Goal: Task Accomplishment & Management: Manage account settings

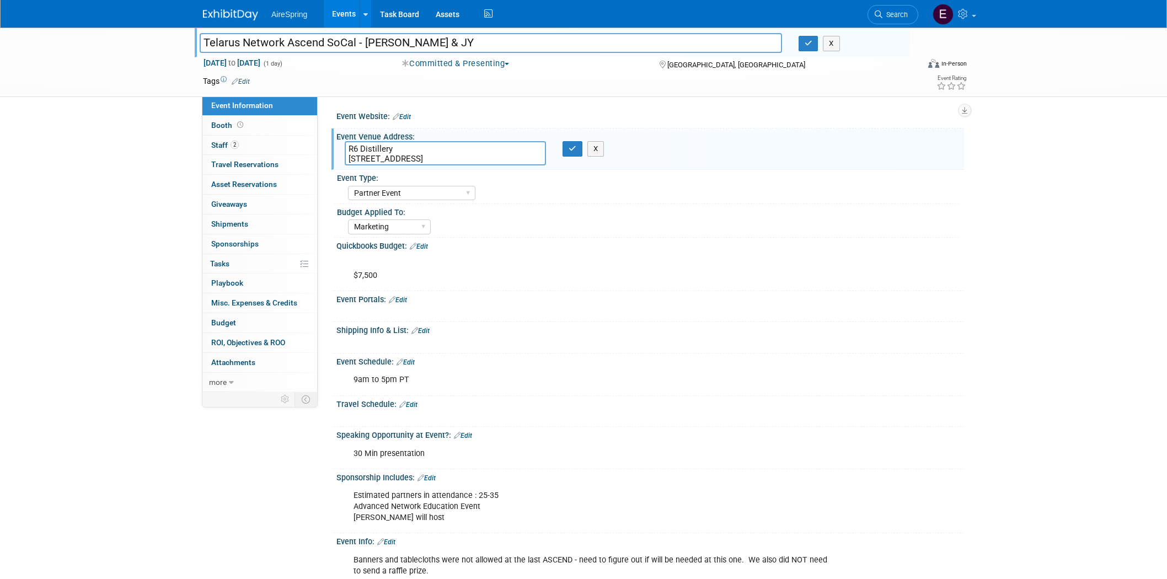
select select "Partner Event"
select select "Marketing"
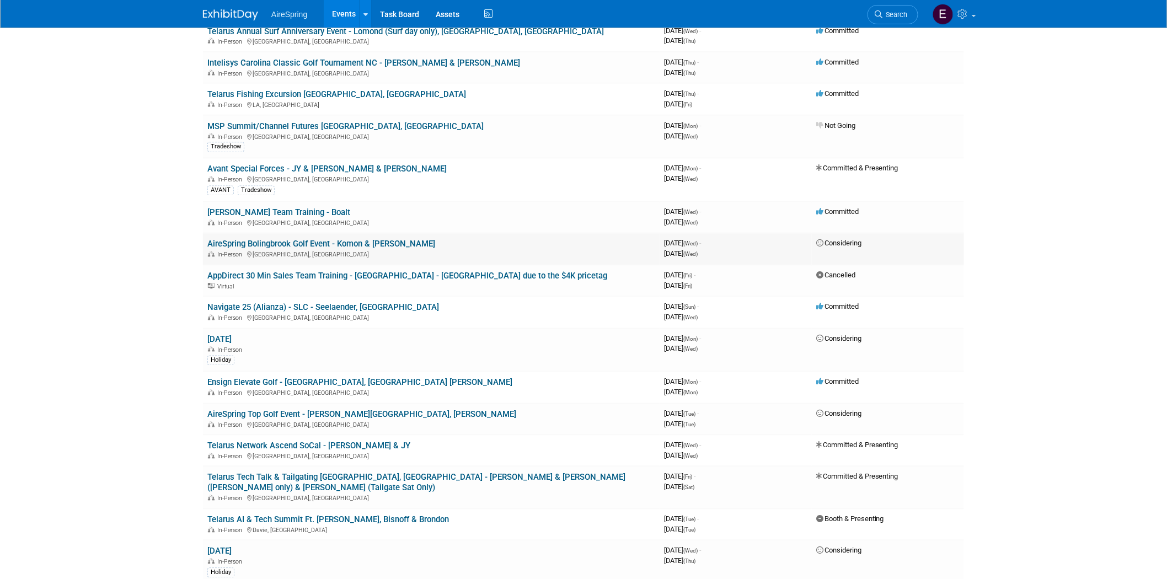
scroll to position [735, 0]
click at [305, 441] on link "Telarus Network Ascend SoCal - [PERSON_NAME] & JY" at bounding box center [308, 446] width 203 height 10
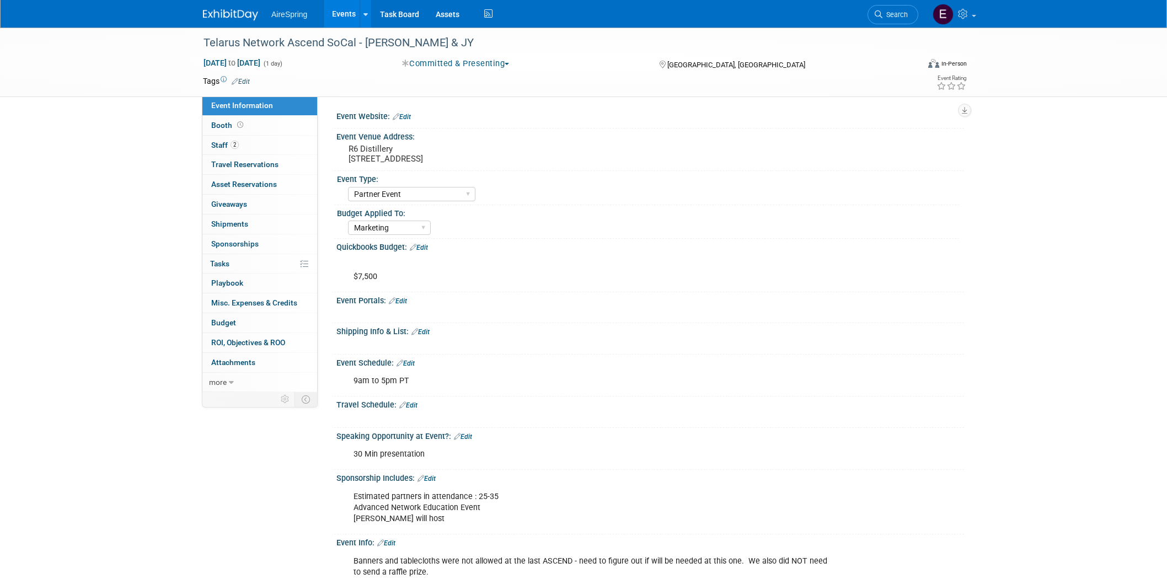
select select "Partner Event"
select select "Marketing"
drag, startPoint x: 351, startPoint y: 157, endPoint x: 486, endPoint y: 164, distance: 135.3
click at [486, 164] on div "R6 Distillery 909 E El Segundo Blvd, El Segundo, CA 90245" at bounding box center [467, 153] width 245 height 25
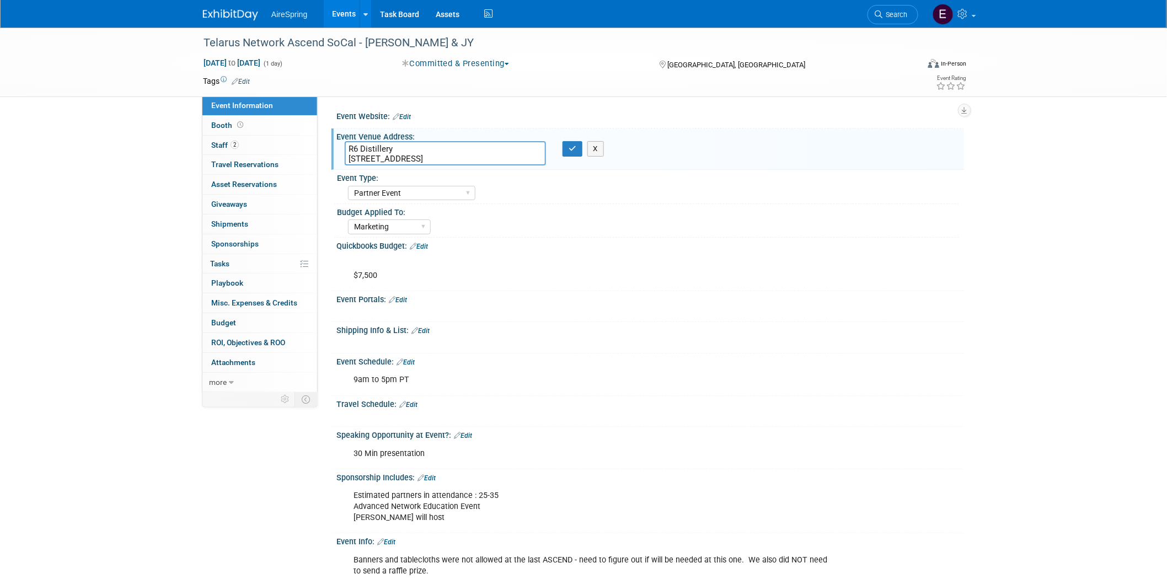
drag, startPoint x: 356, startPoint y: 156, endPoint x: 487, endPoint y: 159, distance: 131.3
click at [487, 159] on textarea "R6 Distillery 909 E El Segundo Blvd, El Segundo, CA 90245" at bounding box center [445, 153] width 201 height 24
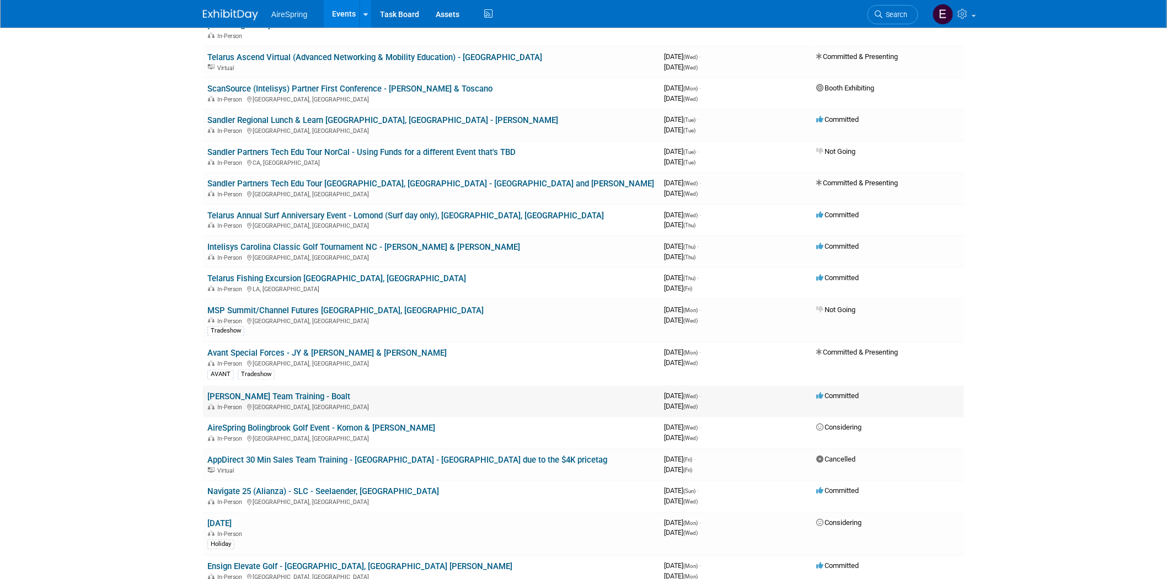
scroll to position [551, 0]
click at [416, 210] on link "Telarus Annual Surf Anniversary Event - Lomond (Surf day only), [GEOGRAPHIC_DAT…" at bounding box center [405, 215] width 396 height 10
click at [412, 210] on link "Telarus Annual Surf Anniversary Event - Lomond (Surf day only), [GEOGRAPHIC_DAT…" at bounding box center [405, 215] width 396 height 10
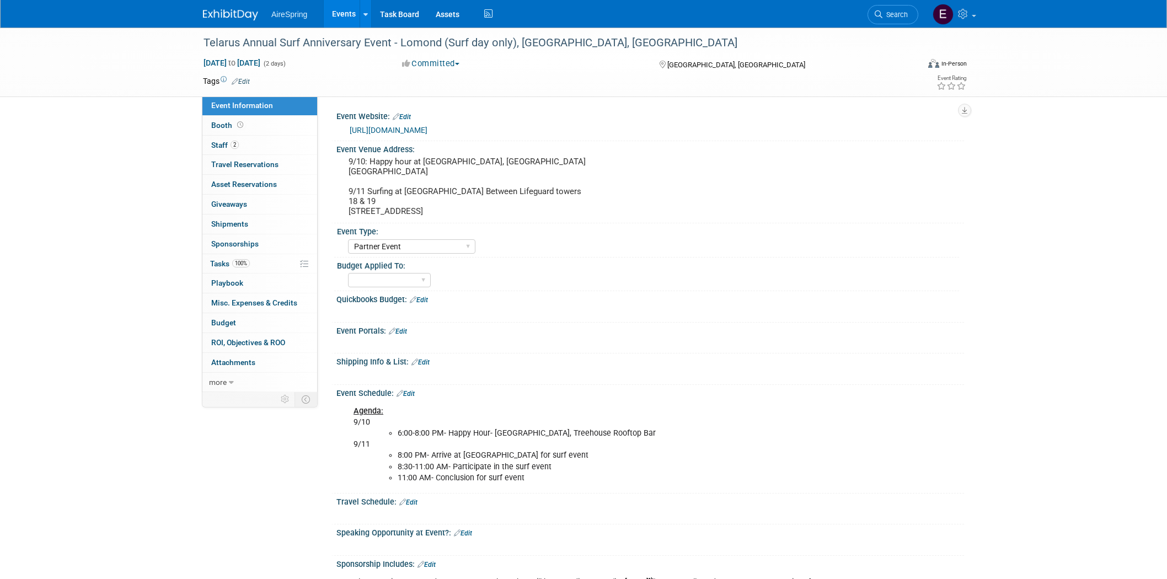
select select "Partner Event"
drag, startPoint x: 203, startPoint y: 37, endPoint x: 389, endPoint y: 45, distance: 186.0
click at [389, 45] on div "Telarus Annual Surf Anniversary Event - Lomond (Surf day only), [GEOGRAPHIC_DAT…" at bounding box center [551, 43] width 702 height 20
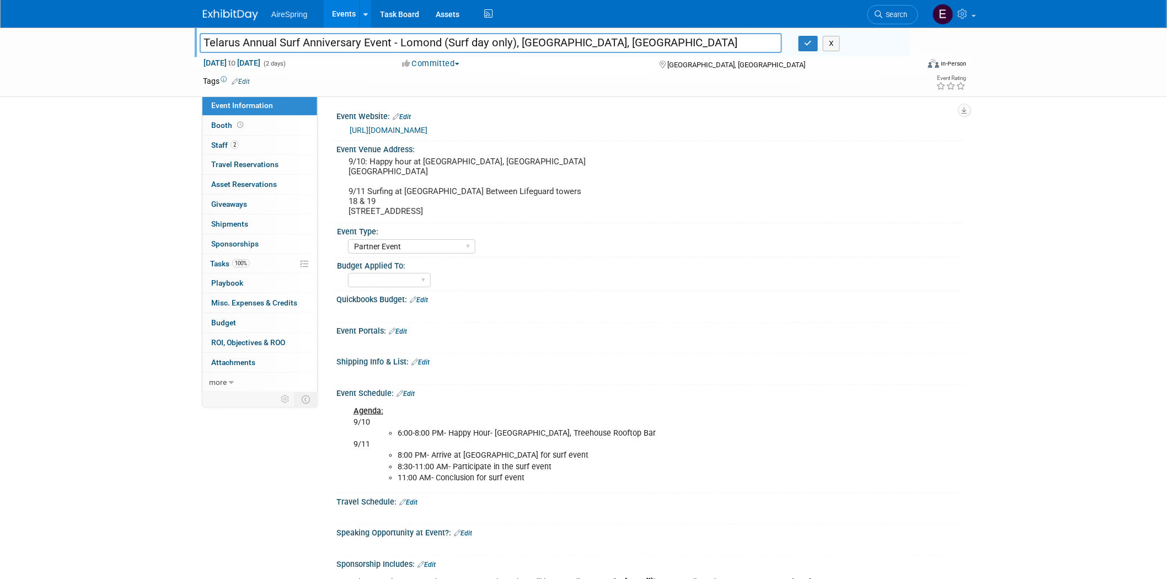
drag, startPoint x: 201, startPoint y: 39, endPoint x: 391, endPoint y: 51, distance: 191.1
click at [391, 50] on input "Telarus Annual Surf Anniversary Event - Lomond (Surf day only), [GEOGRAPHIC_DAT…" at bounding box center [491, 42] width 582 height 19
drag, startPoint x: 215, startPoint y: 147, endPoint x: 191, endPoint y: 155, distance: 25.6
click at [215, 146] on span "Staff 2" at bounding box center [225, 145] width 28 height 9
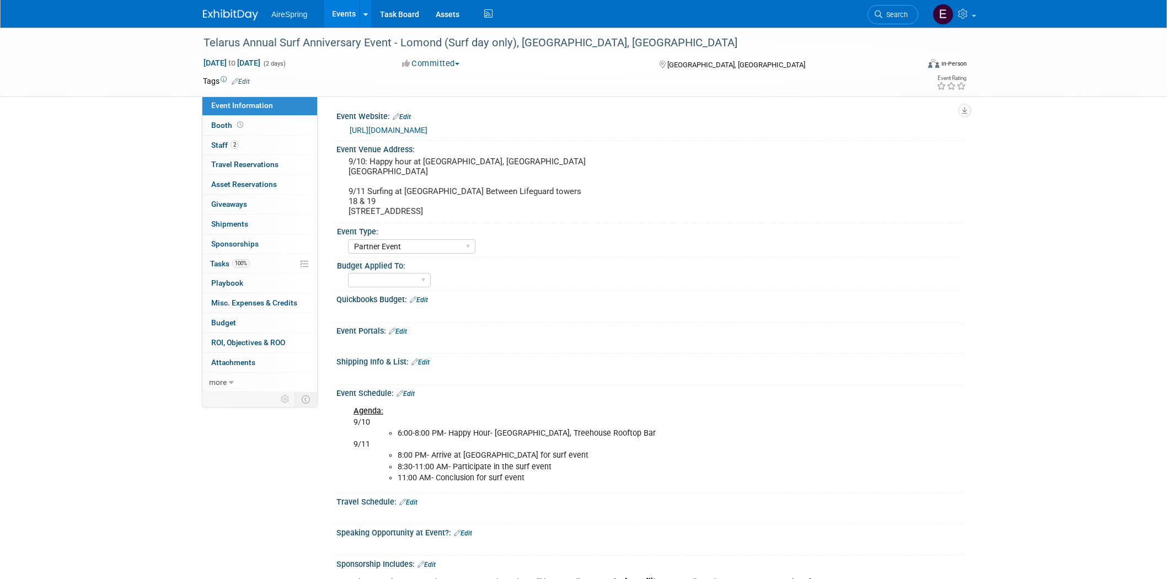
select select "Partner Event"
drag, startPoint x: 421, startPoint y: 160, endPoint x: 470, endPoint y: 158, distance: 48.6
click at [470, 158] on pre "9/10: Happy hour at Pasea Hotel, Treehouse Rooftop Bar 21080 CA-1, Huntington B…" at bounding box center [466, 187] width 237 height 60
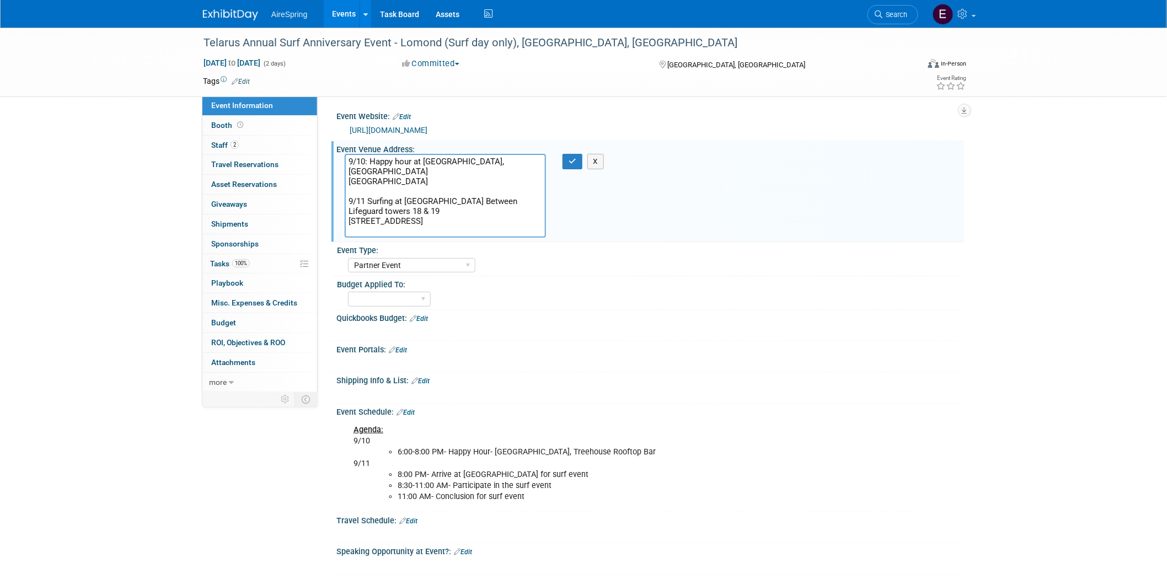
drag, startPoint x: 421, startPoint y: 161, endPoint x: 466, endPoint y: 160, distance: 45.8
click at [466, 160] on textarea "9/10: Happy hour at Pasea Hotel, Treehouse Rooftop Bar 21080 CA-1, Huntington B…" at bounding box center [445, 196] width 201 height 84
drag, startPoint x: 348, startPoint y: 218, endPoint x: 539, endPoint y: 218, distance: 190.2
click at [539, 218] on textarea "9/10: Happy hour at Pasea Hotel, Treehouse Rooftop Bar 21080 CA-1, Huntington B…" at bounding box center [445, 196] width 201 height 84
click at [615, 311] on div "Quickbooks Budget: Edit" at bounding box center [649, 317] width 627 height 14
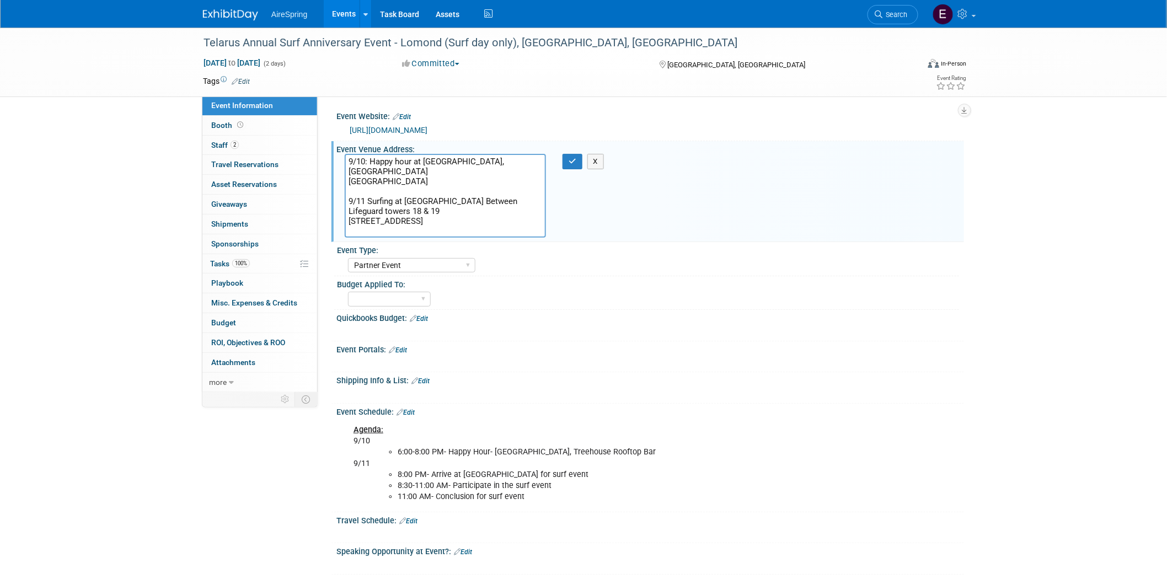
click at [679, 250] on div "Event Type:" at bounding box center [648, 249] width 622 height 14
drag, startPoint x: 422, startPoint y: 160, endPoint x: 466, endPoint y: 164, distance: 43.7
click at [467, 163] on textarea "9/10: Happy hour at Pasea Hotel, Treehouse Rooftop Bar 21080 CA-1, Huntington B…" at bounding box center [445, 196] width 201 height 84
drag, startPoint x: 349, startPoint y: 179, endPoint x: 474, endPoint y: 181, distance: 125.2
click at [474, 181] on textarea "9/10: Happy hour at Pasea Hotel, Treehouse Rooftop Bar 21080 CA-1, Huntington B…" at bounding box center [445, 196] width 201 height 84
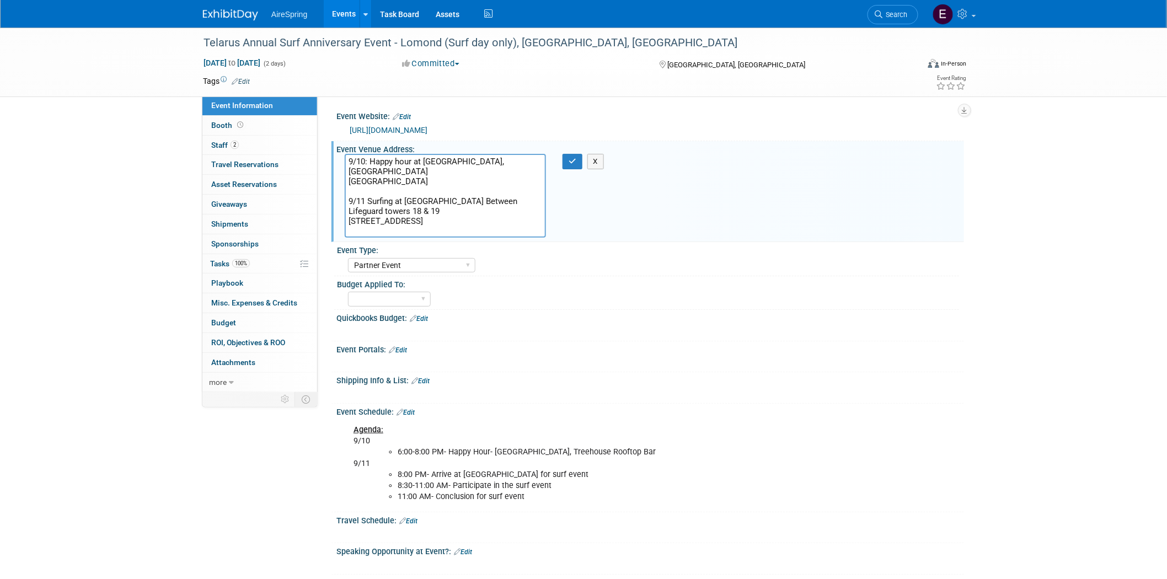
drag, startPoint x: 423, startPoint y: 158, endPoint x: 537, endPoint y: 168, distance: 114.6
click at [537, 168] on textarea "9/10: Happy hour at Pasea Hotel, Treehouse Rooftop Bar 21080 CA-1, Huntington B…" at bounding box center [445, 196] width 201 height 84
click at [449, 180] on textarea "9/10: Happy hour at Pasea Hotel, Treehouse Rooftop Bar 21080 CA-1, Huntington B…" at bounding box center [445, 196] width 201 height 84
drag, startPoint x: 203, startPoint y: 39, endPoint x: 391, endPoint y: 39, distance: 188.6
click at [391, 39] on div "Telarus Annual Surf Anniversary Event - Lomond (Surf day only), [GEOGRAPHIC_DAT…" at bounding box center [551, 43] width 702 height 20
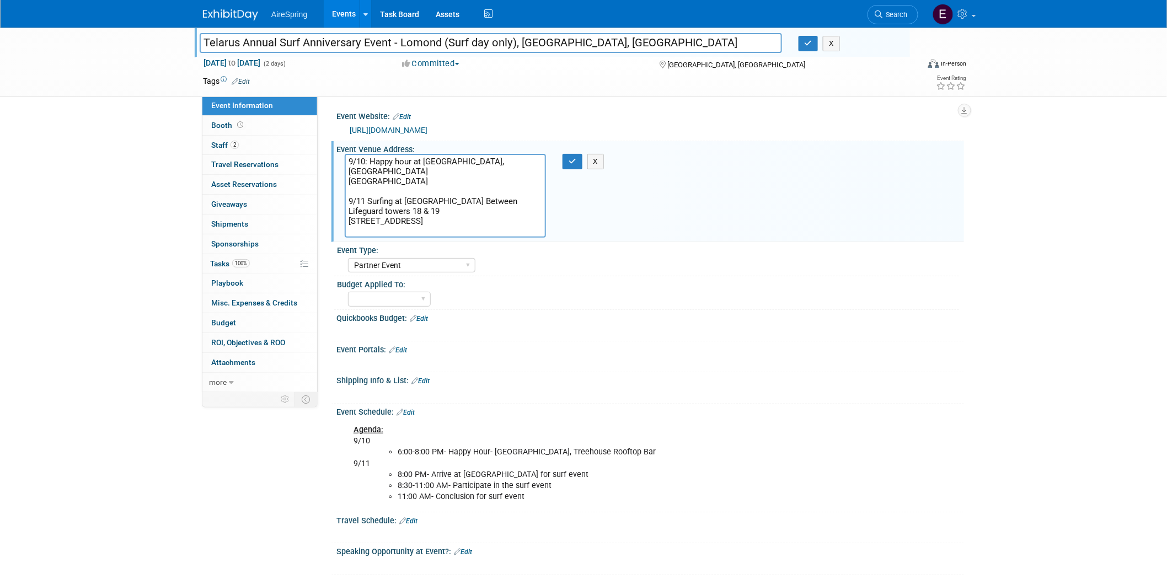
drag, startPoint x: 205, startPoint y: 40, endPoint x: 393, endPoint y: 45, distance: 188.6
click at [393, 45] on input "Telarus Annual Surf Anniversary Event - Lomond (Surf day only), [GEOGRAPHIC_DAT…" at bounding box center [491, 42] width 582 height 19
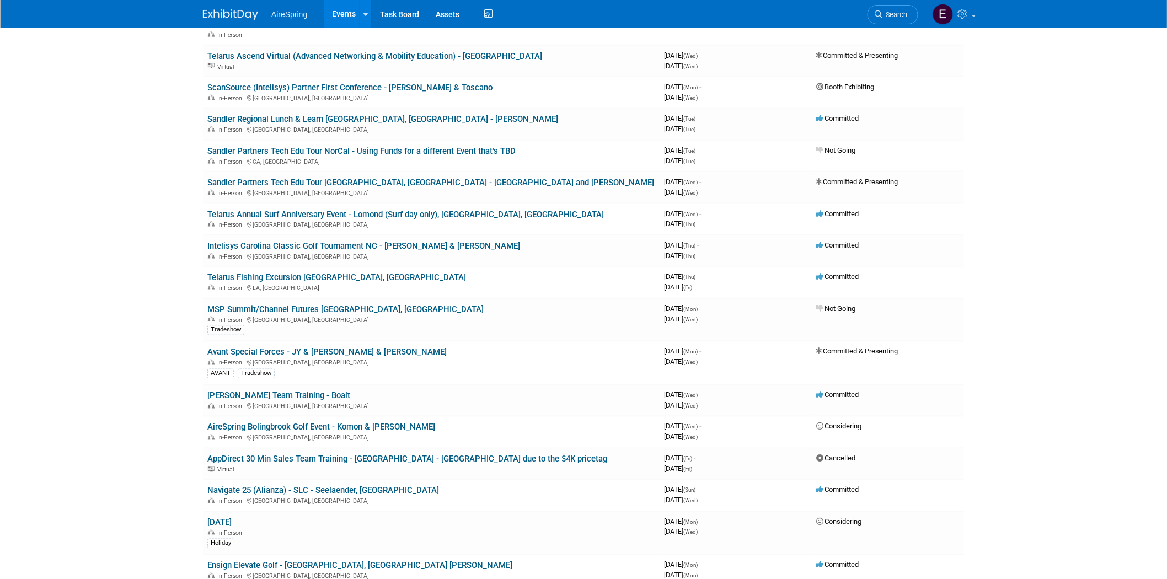
drag, startPoint x: 362, startPoint y: 196, endPoint x: 353, endPoint y: 206, distance: 13.3
click at [361, 210] on link "Telarus Annual Surf Anniversary Event - Lomond (Surf day only), [GEOGRAPHIC_DAT…" at bounding box center [405, 215] width 396 height 10
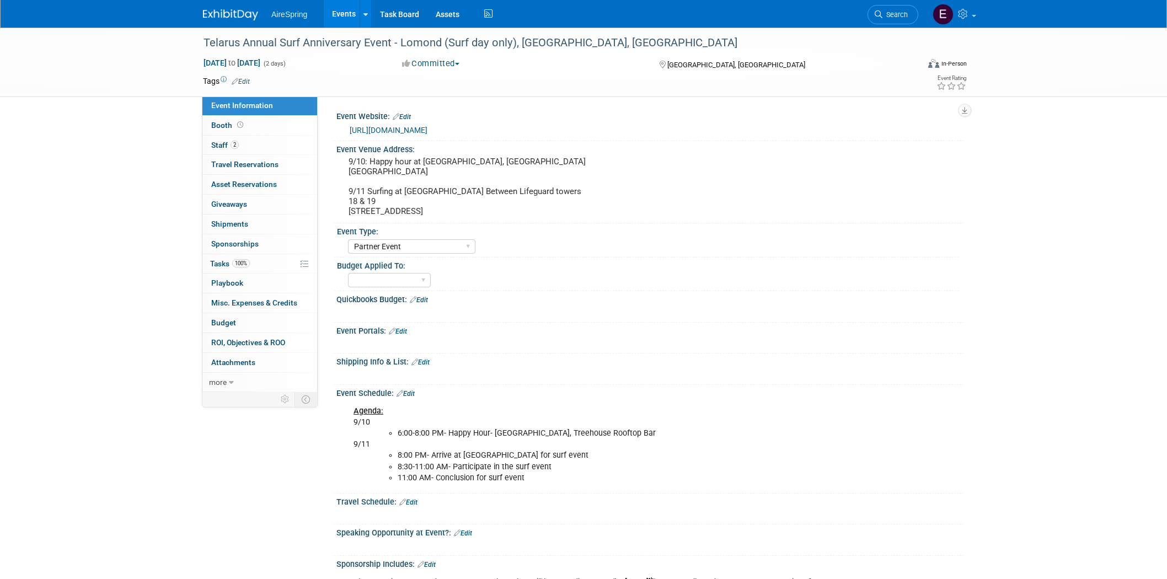
select select "Partner Event"
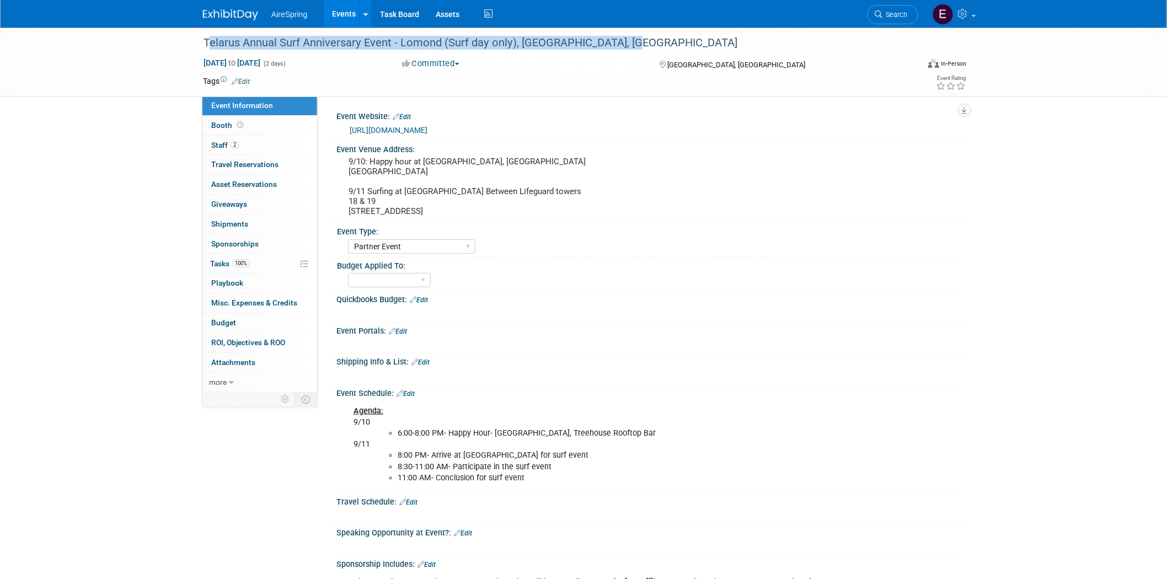
drag, startPoint x: 202, startPoint y: 41, endPoint x: 615, endPoint y: 73, distance: 414.2
click at [618, 42] on div "Telarus Annual Surf Anniversary Event - Lomond (Surf day only), [GEOGRAPHIC_DAT…" at bounding box center [551, 43] width 702 height 20
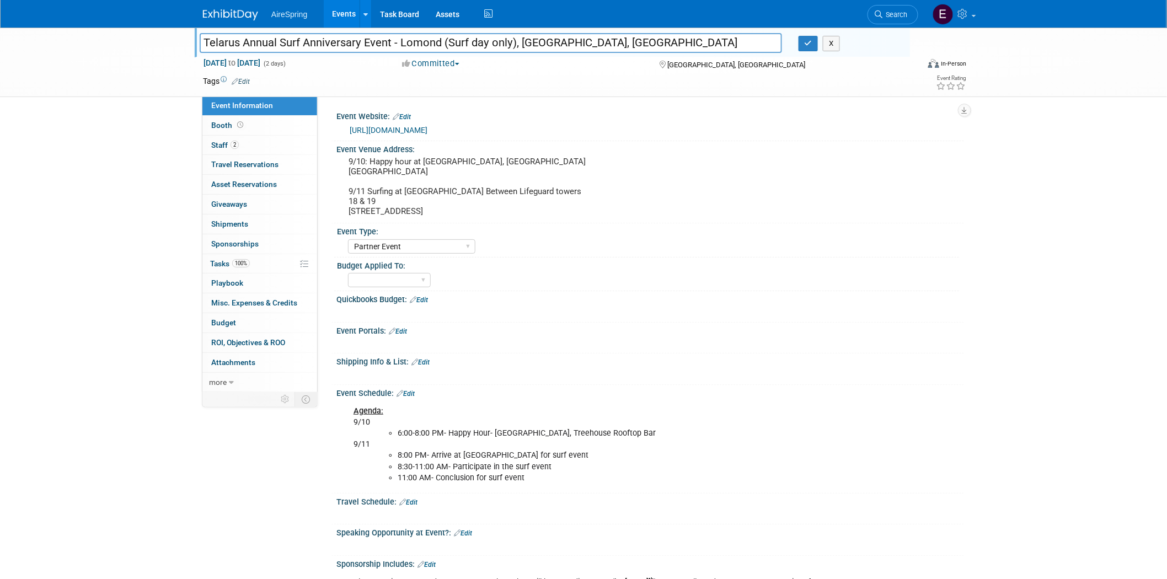
drag, startPoint x: 206, startPoint y: 40, endPoint x: 353, endPoint y: 72, distance: 150.5
click at [394, 45] on input "Telarus Annual Surf Anniversary Event - Lomond (Surf day only), [GEOGRAPHIC_DAT…" at bounding box center [491, 42] width 582 height 19
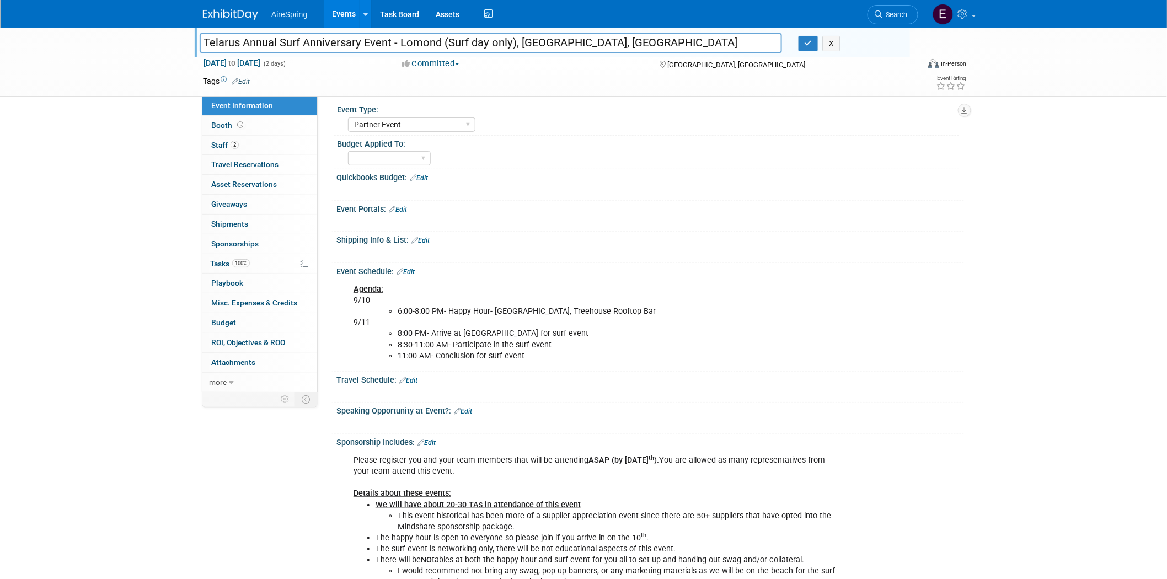
scroll to position [122, 0]
drag, startPoint x: 406, startPoint y: 305, endPoint x: 629, endPoint y: 317, distance: 222.5
click at [626, 313] on div "Agenda: 9/10 6:00-8:00 PM- Happy Hour- Pasea Hotel, Treehouse Rooftop Bar 9/11 …" at bounding box center [594, 322] width 497 height 89
copy li "6:00-8:00 PM- Happy Hour- [GEOGRAPHIC_DATA], Treehouse Rooftop Bar"
drag, startPoint x: 202, startPoint y: 39, endPoint x: 630, endPoint y: 52, distance: 427.5
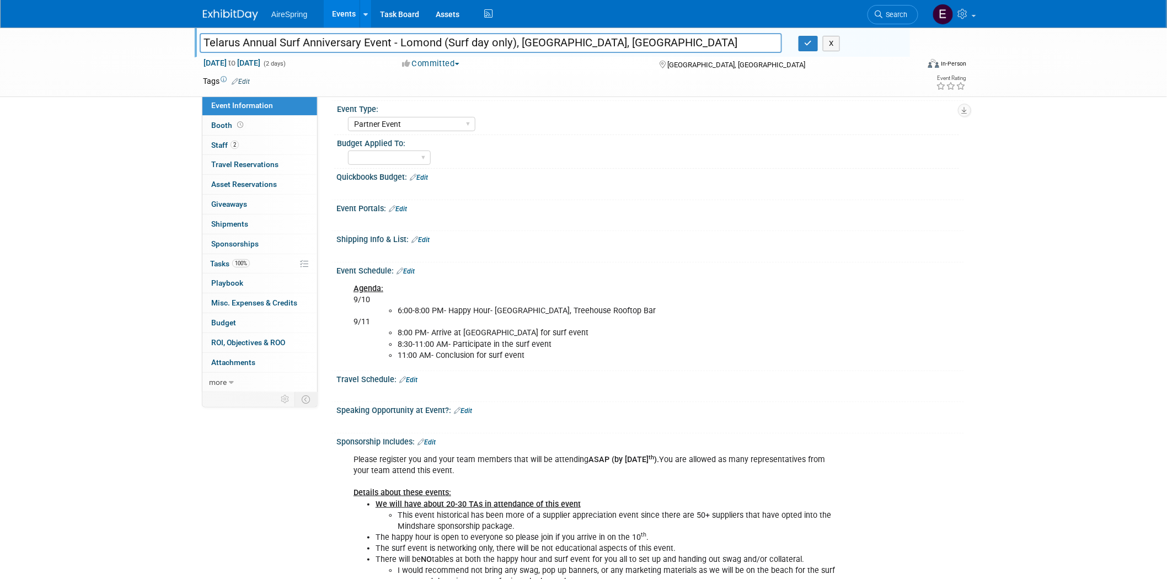
click at [629, 52] on div "Telarus Annual Surf Anniversary Event - Lomond (Surf day only), Valderrama, Cas…" at bounding box center [555, 45] width 710 height 18
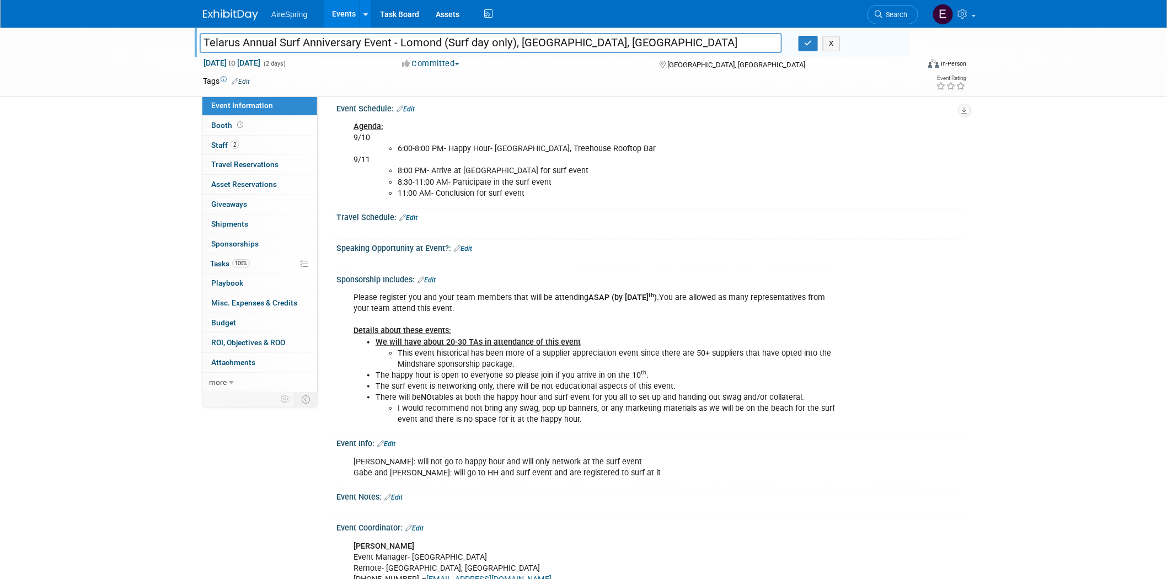
scroll to position [306, 0]
